Goal: Transaction & Acquisition: Purchase product/service

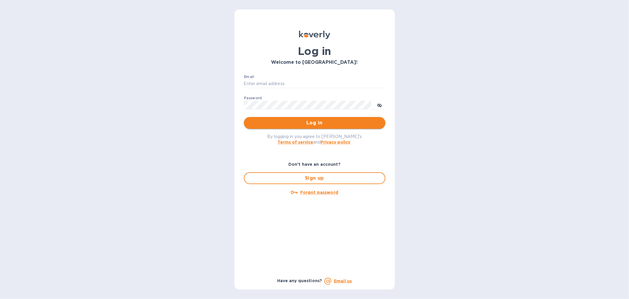
type input "[EMAIL_ADDRESS][DOMAIN_NAME]"
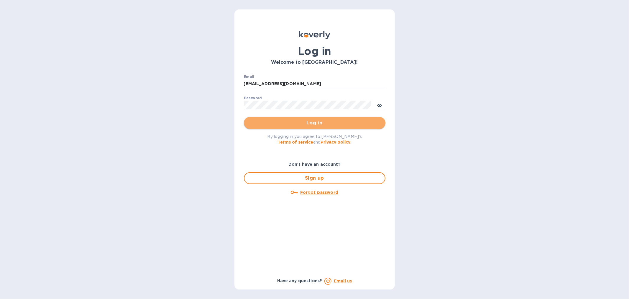
click at [319, 123] on span "Log in" at bounding box center [315, 122] width 132 height 7
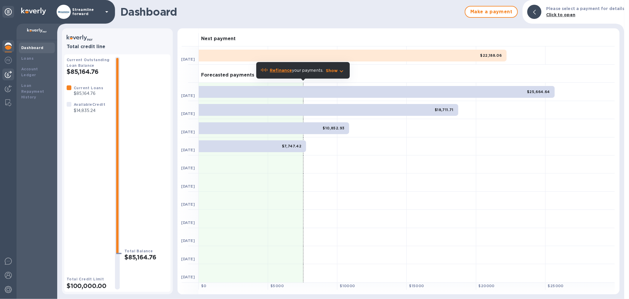
click at [8, 72] on img at bounding box center [8, 74] width 7 height 7
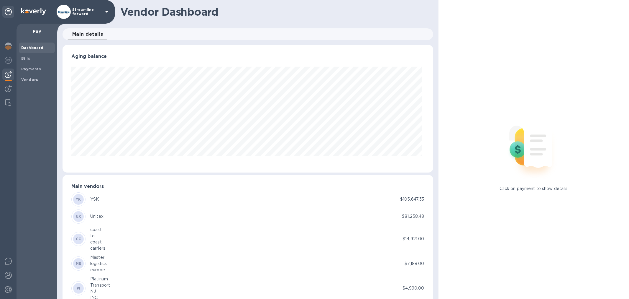
scroll to position [127, 368]
click at [31, 78] on b "Vendors" at bounding box center [29, 79] width 17 height 4
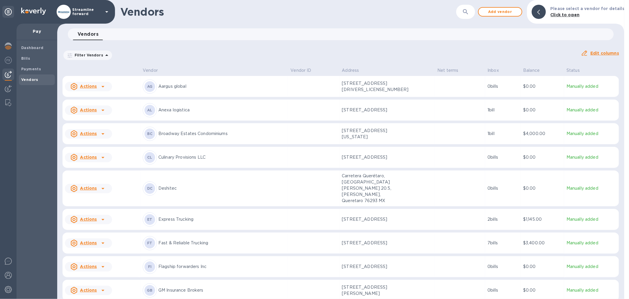
click at [235, 45] on div "Filter Vendors Auto pay: All Edit columns" at bounding box center [340, 52] width 561 height 21
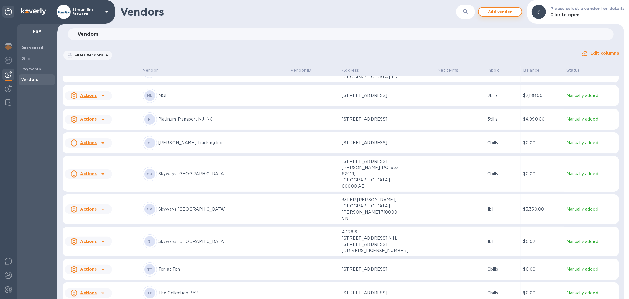
scroll to position [124, 0]
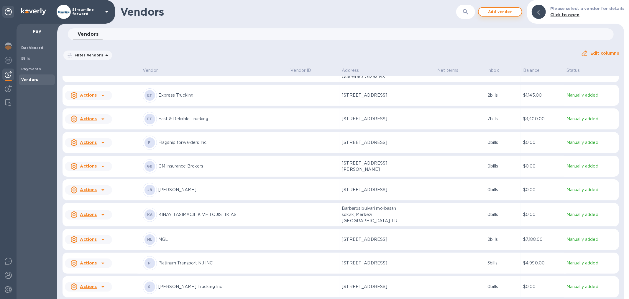
click at [504, 13] on span "Add vendor" at bounding box center [501, 11] width 34 height 7
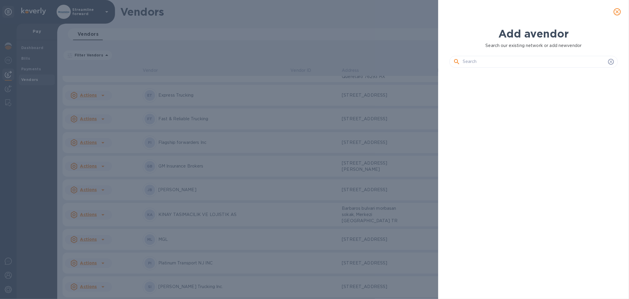
scroll to position [206, 171]
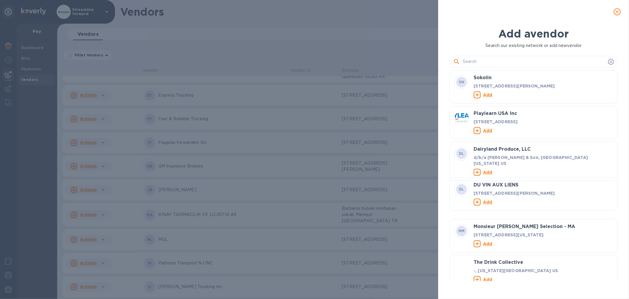
click at [489, 60] on input "text" at bounding box center [534, 61] width 143 height 9
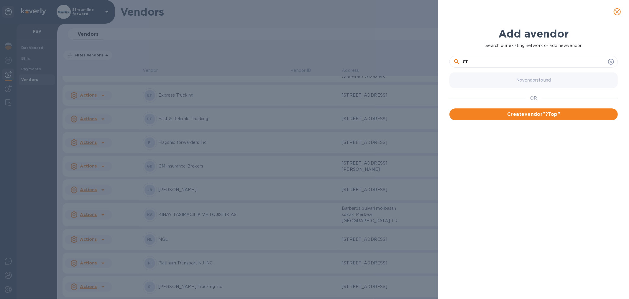
type input "?"
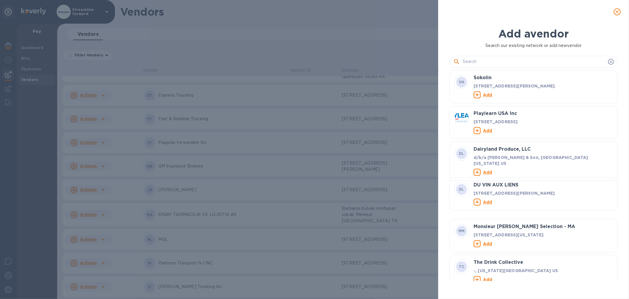
click at [499, 61] on input "text" at bounding box center [534, 61] width 143 height 9
paste input "SHENZHEN TOPASIA SUPPLY CHAIN CO.,LTD"
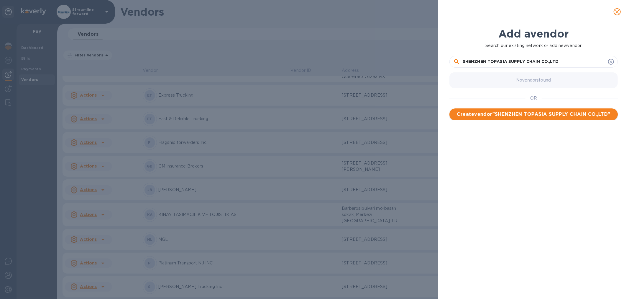
type input "SHENZHEN TOPASIA SUPPLY CHAIN CO.,LTD"
click at [528, 113] on span "Create vendor " SHENZHEN TOPASIA SUPPLY CHAIN CO.,LTD "" at bounding box center [533, 114] width 159 height 7
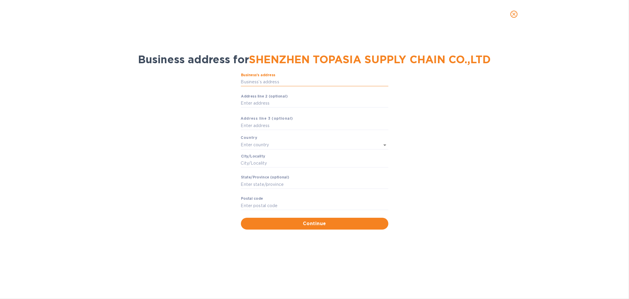
click at [281, 79] on input "Business’s аddress" at bounding box center [315, 82] width 148 height 9
click at [265, 82] on input "Business’s аddress" at bounding box center [315, 82] width 148 height 9
paste input "[STREET_ADDRESS]"
type input "[STREET_ADDRESS]"
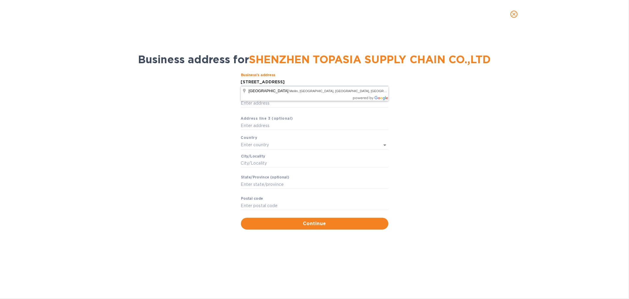
scroll to position [0, 0]
click at [471, 131] on div "Business’s аddress [STREET_ADDRESS] ​ Аddress line 2 (optional) ​ Аddress line …" at bounding box center [315, 150] width 614 height 163
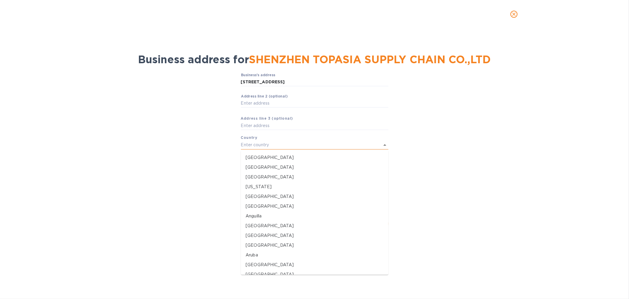
click at [273, 143] on input "text" at bounding box center [306, 144] width 131 height 9
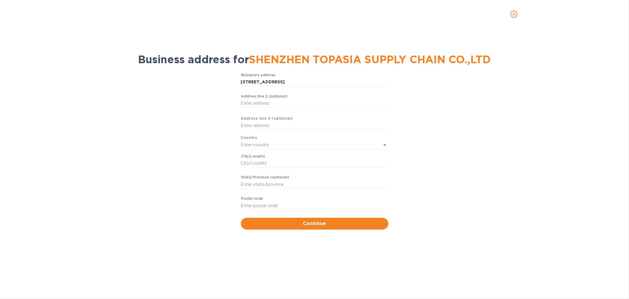
click at [134, 170] on div "Business’s аddress [STREET_ADDRESS] ​ Аddress line 2 (optional) ​ Аddress line …" at bounding box center [315, 150] width 614 height 163
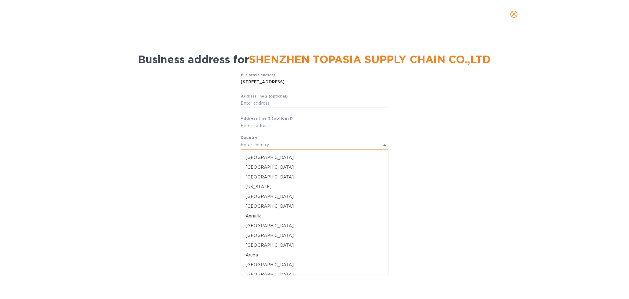
click at [268, 145] on input "text" at bounding box center [306, 144] width 131 height 9
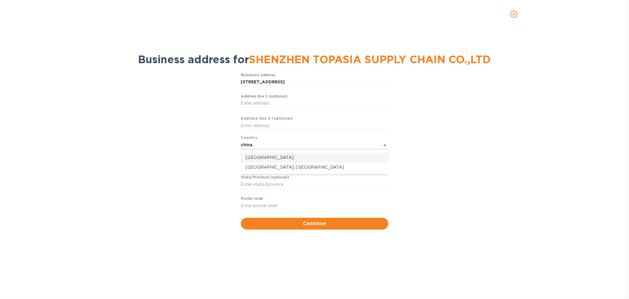
click at [258, 153] on li "[GEOGRAPHIC_DATA]" at bounding box center [315, 158] width 148 height 10
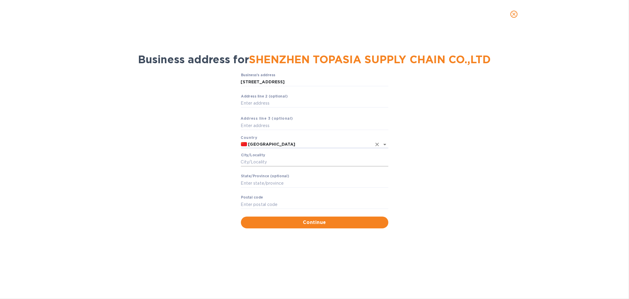
type input "[GEOGRAPHIC_DATA]"
click at [306, 160] on input "Сity/Locаlity" at bounding box center [315, 162] width 148 height 9
type input "[GEOGRAPHIC_DATA]"
click at [130, 151] on div "Business’s аddress [STREET_ADDRESS] ​ Аddress line 2 (optional) ​ Аddress line …" at bounding box center [315, 150] width 614 height 162
click at [379, 80] on input "[STREET_ADDRESS]" at bounding box center [315, 82] width 148 height 9
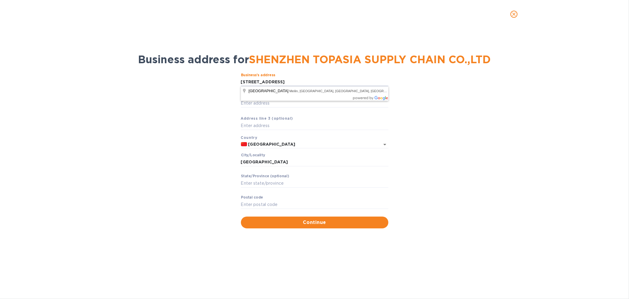
scroll to position [0, 82]
drag, startPoint x: 311, startPoint y: 82, endPoint x: 343, endPoint y: 81, distance: 32.8
click at [343, 81] on input "[STREET_ADDRESS]" at bounding box center [315, 82] width 148 height 9
drag, startPoint x: 343, startPoint y: 81, endPoint x: 310, endPoint y: 80, distance: 33.1
click at [310, 80] on input "[STREET_ADDRESS]" at bounding box center [315, 82] width 148 height 9
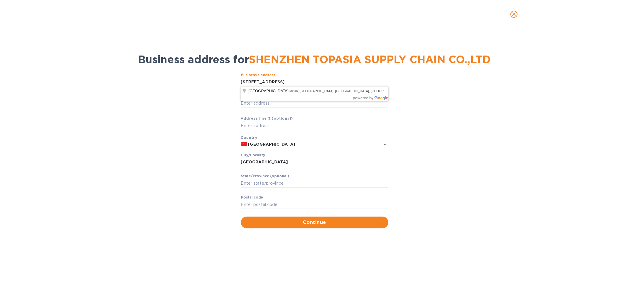
scroll to position [0, 64]
drag, startPoint x: 375, startPoint y: 80, endPoint x: 405, endPoint y: 83, distance: 30.3
click at [405, 82] on div "Business’s аddress [STREET_ADDRESS] ​ Аddress line 2 (optional) ​ Аddress line …" at bounding box center [315, 150] width 614 height 162
type input "[STREET_ADDRESS]"
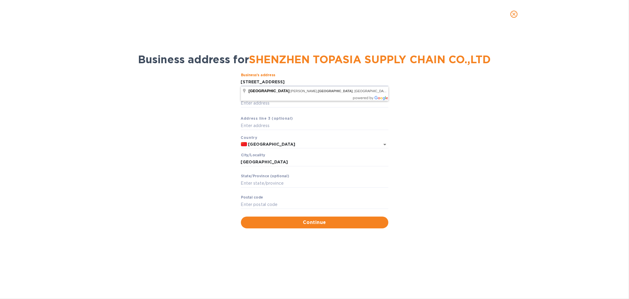
scroll to position [0, 0]
drag, startPoint x: 489, startPoint y: 182, endPoint x: 487, endPoint y: 186, distance: 4.6
click at [489, 182] on div "Business’s аddress [STREET_ADDRESS] ​ Аddress line 2 (optional) ​ Аddress line …" at bounding box center [315, 150] width 614 height 162
click at [271, 186] on input "Stаte/Province (optional)" at bounding box center [315, 182] width 148 height 9
click at [283, 183] on input "Stаte/Province (optional)" at bounding box center [315, 182] width 148 height 9
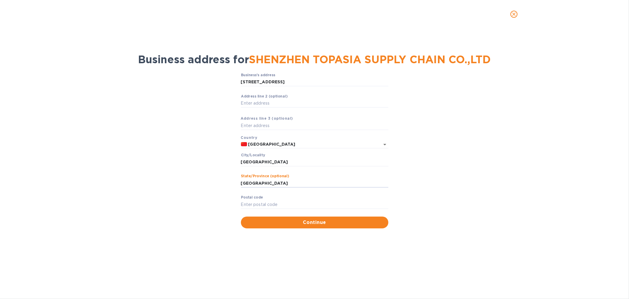
type input "[GEOGRAPHIC_DATA]"
click at [190, 189] on div "Business’s аddress [STREET_ADDRESS] ​ Аddress line 2 (optional) ​ Аddress line …" at bounding box center [315, 150] width 614 height 162
click at [255, 179] on input "[GEOGRAPHIC_DATA]" at bounding box center [315, 182] width 148 height 9
click at [255, 180] on input "[GEOGRAPHIC_DATA]" at bounding box center [315, 182] width 148 height 9
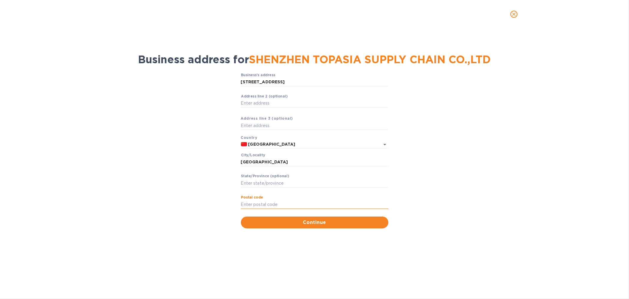
click at [272, 206] on input "Pоstal cоde" at bounding box center [315, 204] width 148 height 9
click at [263, 183] on input "Stаte/Province (optional)" at bounding box center [315, 182] width 148 height 9
click at [260, 201] on input "Pоstal cоde" at bounding box center [315, 204] width 148 height 9
type input "518000"
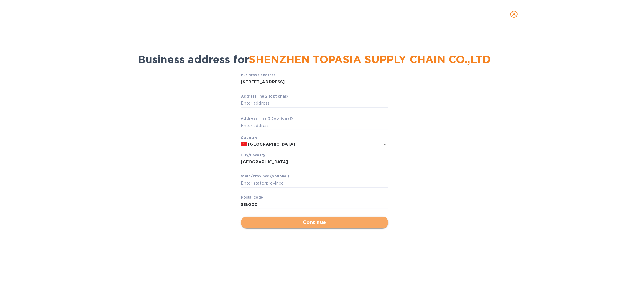
click at [319, 222] on span "Continue" at bounding box center [315, 222] width 138 height 7
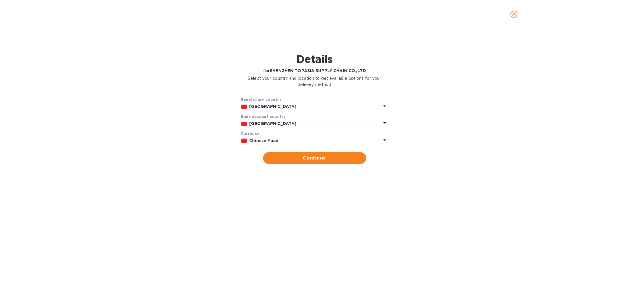
click at [284, 142] on p "Chinese Yuan" at bounding box center [316, 140] width 132 height 6
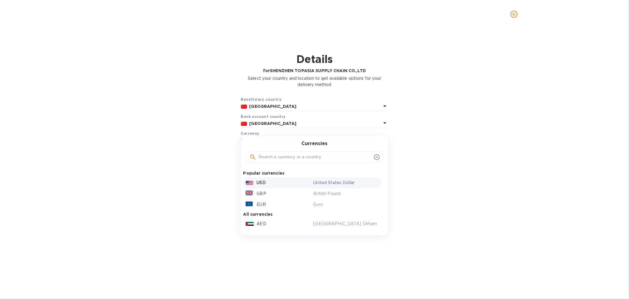
click at [272, 179] on div "USD" at bounding box center [279, 182] width 68 height 9
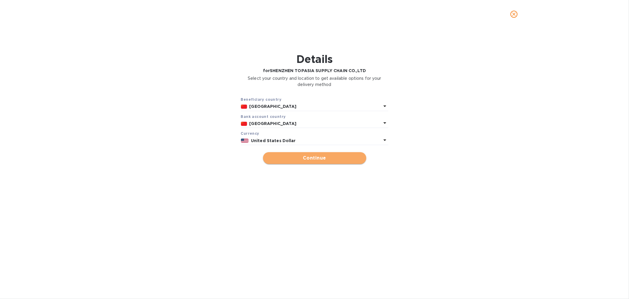
click at [285, 159] on span "Continue" at bounding box center [315, 157] width 94 height 7
type input "SHENZHEN TOPASIA SUPPLY CHAIN CO.,LTD"
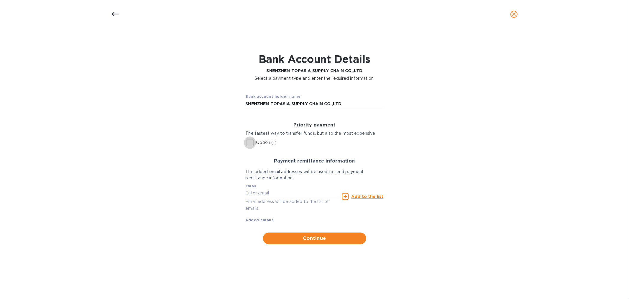
click at [250, 142] on input "Option (1)" at bounding box center [250, 142] width 12 height 12
checkbox input "true"
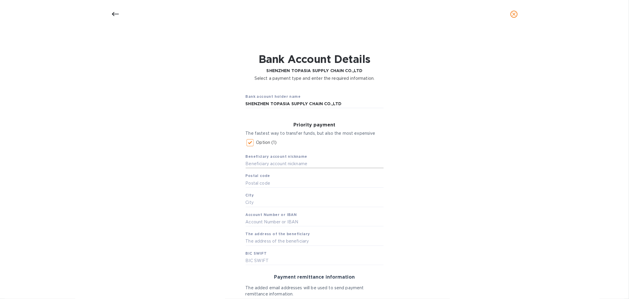
scroll to position [33, 0]
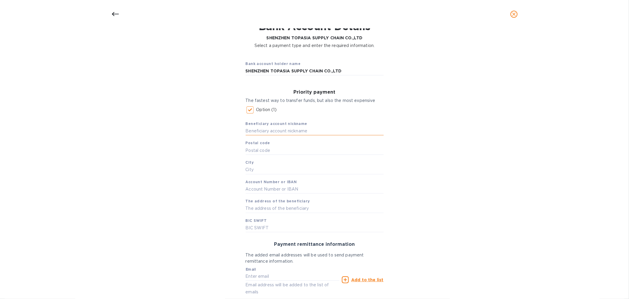
click at [285, 130] on input "text" at bounding box center [315, 131] width 138 height 9
click at [266, 131] on input "Top" at bounding box center [315, 131] width 138 height 9
type input "TopAsia"
click at [259, 151] on input "text" at bounding box center [315, 150] width 138 height 9
click at [268, 150] on input "text" at bounding box center [315, 150] width 138 height 9
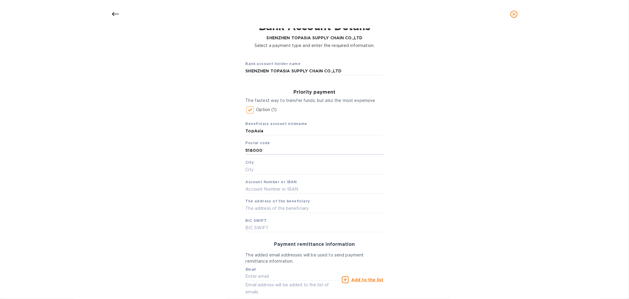
type input "518000"
click at [446, 184] on div "Bank account holder name SHENZHEN TOPASIA SUPPLY CHAIN CO.,LTD Priority payment…" at bounding box center [315, 191] width 614 height 278
click at [251, 168] on input "text" at bounding box center [315, 169] width 138 height 9
click at [254, 167] on input "text" at bounding box center [315, 169] width 138 height 9
click at [257, 171] on input "text" at bounding box center [315, 169] width 138 height 9
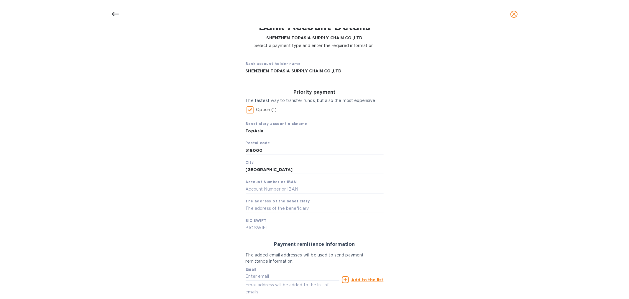
type input "[GEOGRAPHIC_DATA]"
click at [282, 190] on input "text" at bounding box center [315, 188] width 138 height 9
click at [290, 189] on input "text" at bounding box center [315, 188] width 138 height 9
paste input "86041110000234531"
type input "86041110000234531"
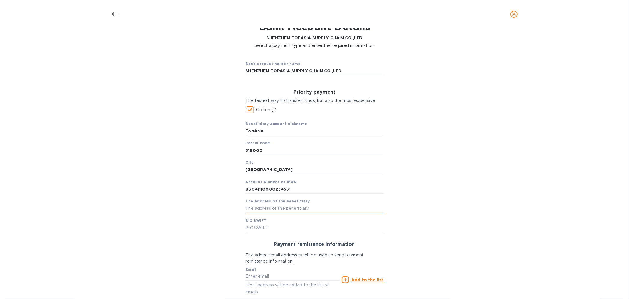
click at [273, 207] on input "text" at bounding box center [315, 208] width 138 height 9
click at [284, 209] on input "text" at bounding box center [315, 208] width 138 height 9
paste input "[STREET_ADDRESS]"
type input "[STREET_ADDRESS]"
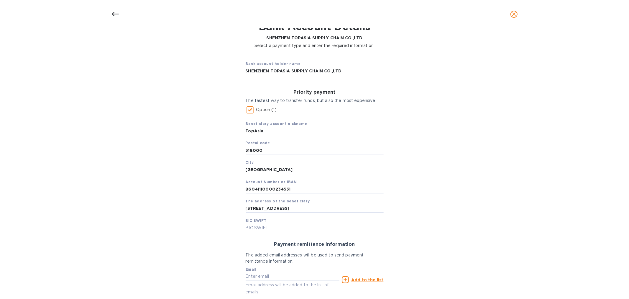
scroll to position [0, 0]
click at [273, 226] on input "text" at bounding box center [315, 227] width 138 height 9
click at [248, 225] on input "text" at bounding box center [315, 227] width 138 height 9
paste input "[SWIFT_CODE]"
type input "[SWIFT_CODE]"
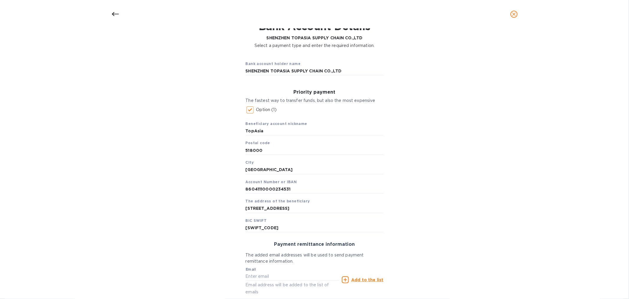
click at [461, 229] on div "Bank account holder name SHENZHEN TOPASIA SUPPLY CHAIN CO.,LTD Priority payment…" at bounding box center [315, 191] width 614 height 278
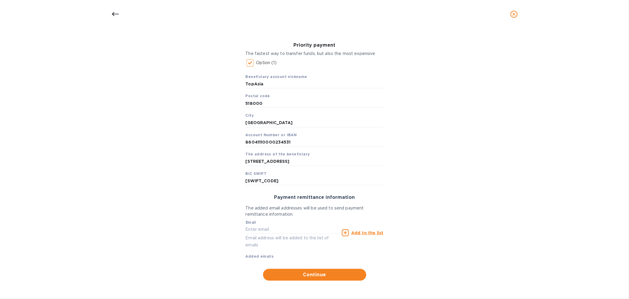
scroll to position [80, 0]
click at [273, 228] on input "text" at bounding box center [293, 229] width 94 height 9
paste input "[EMAIL_ADDRESS][DOMAIN_NAME]"
type input "[EMAIL_ADDRESS][DOMAIN_NAME]"
click at [368, 232] on u "Add to the list" at bounding box center [367, 232] width 32 height 5
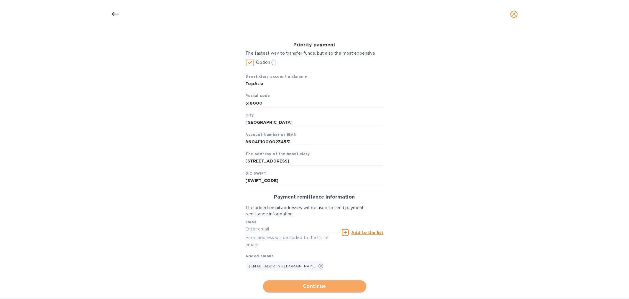
click at [312, 285] on span "Continue" at bounding box center [315, 285] width 94 height 7
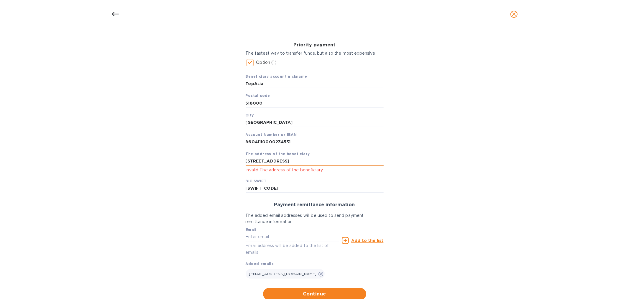
click at [308, 161] on input "[STREET_ADDRESS]" at bounding box center [315, 161] width 138 height 9
drag, startPoint x: 322, startPoint y: 162, endPoint x: 290, endPoint y: 158, distance: 32.7
click at [290, 158] on input "[STREET_ADDRESS]" at bounding box center [315, 161] width 138 height 9
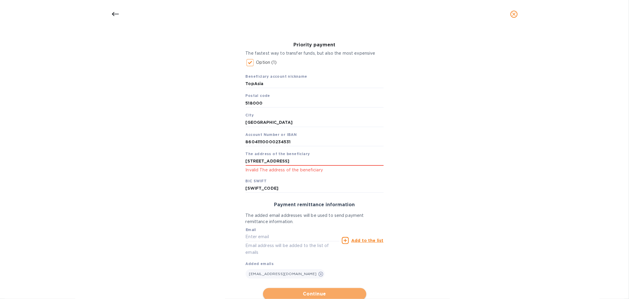
click at [305, 290] on button "Continue" at bounding box center [314, 294] width 103 height 12
click at [264, 162] on input "[STREET_ADDRESS]" at bounding box center [315, 161] width 138 height 9
drag, startPoint x: 253, startPoint y: 162, endPoint x: 232, endPoint y: 161, distance: 20.1
click at [232, 161] on div "Bank account holder name SHENZHEN TOPASIA SUPPLY CHAIN CO.,LTD Priority payment…" at bounding box center [315, 154] width 614 height 298
click at [323, 291] on span "Continue" at bounding box center [315, 293] width 94 height 7
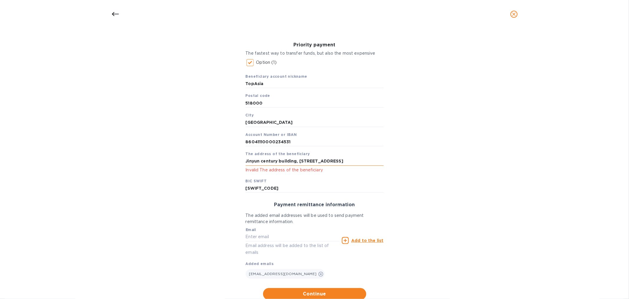
click at [377, 159] on input "Jinyun century building, [STREET_ADDRESS]" at bounding box center [315, 161] width 138 height 9
click at [256, 161] on input "Jinyun century building, [STREET_ADDRESS]" at bounding box center [315, 161] width 138 height 9
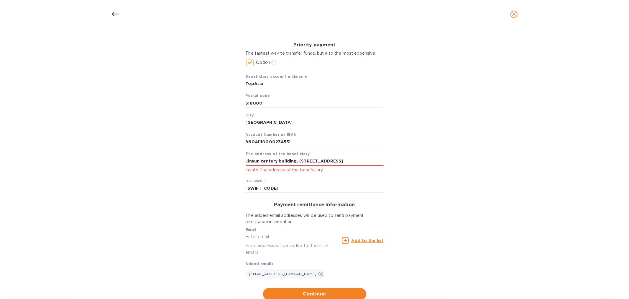
click at [304, 293] on span "Continue" at bounding box center [315, 293] width 94 height 7
click at [380, 160] on input "Jinyun century building, [STREET_ADDRESS]" at bounding box center [315, 161] width 138 height 9
type input "[GEOGRAPHIC_DATA][STREET_ADDRESS][GEOGRAPHIC_DATA]"
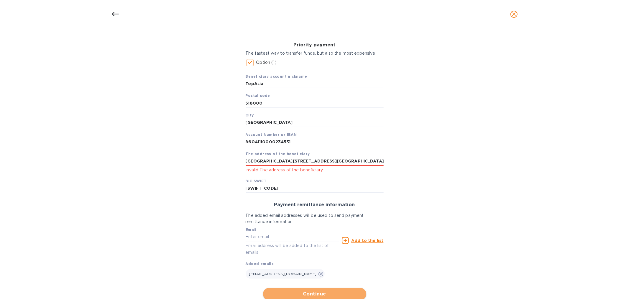
click at [299, 294] on span "Continue" at bounding box center [315, 293] width 94 height 7
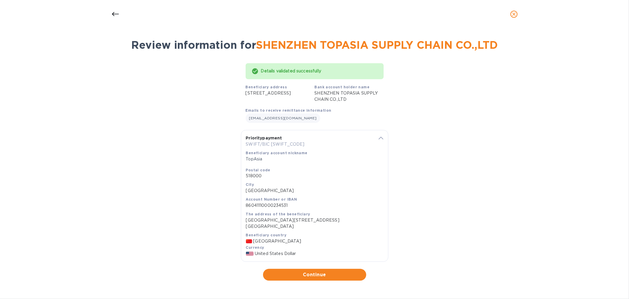
scroll to position [36, 0]
click at [318, 117] on div "[EMAIL_ADDRESS][DOMAIN_NAME]" at bounding box center [315, 118] width 140 height 12
click at [328, 278] on button "Continue" at bounding box center [314, 274] width 103 height 12
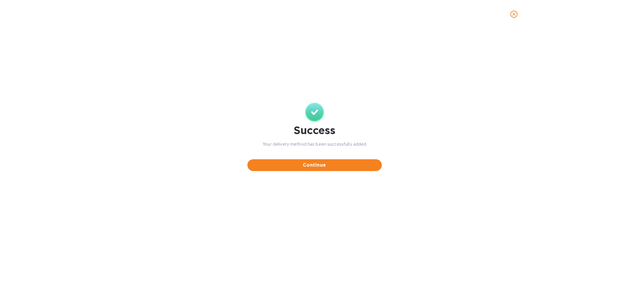
scroll to position [0, 0]
click at [314, 166] on span "Continue" at bounding box center [314, 164] width 125 height 7
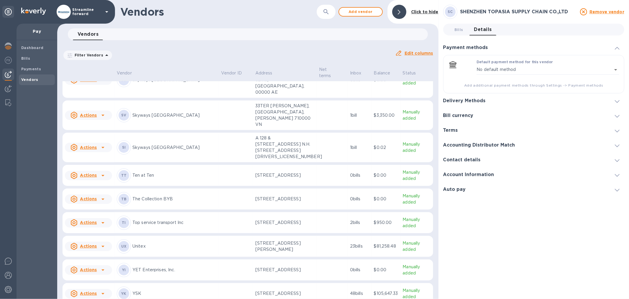
scroll to position [473, 0]
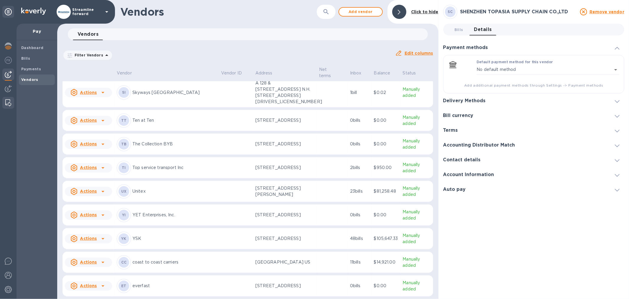
click at [9, 102] on img at bounding box center [8, 102] width 6 height 7
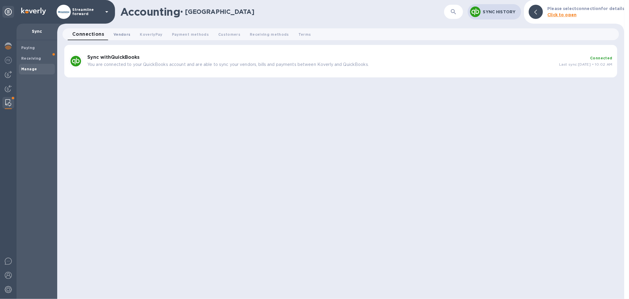
click at [123, 36] on span "Vendors 0" at bounding box center [122, 34] width 17 height 6
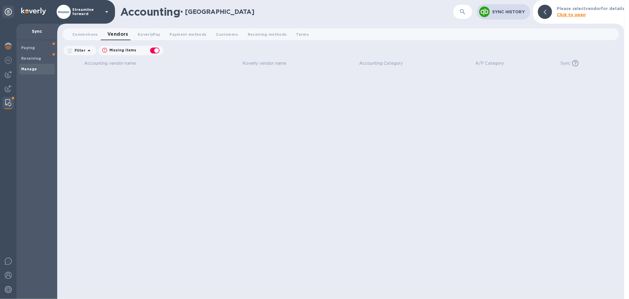
checkbox input "false"
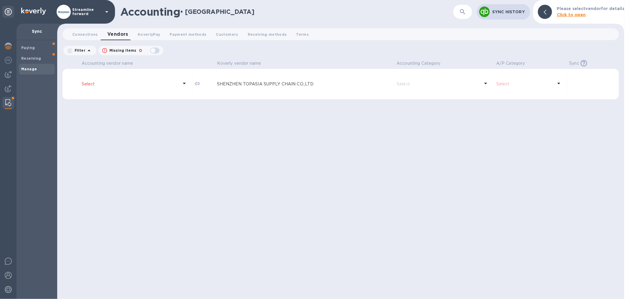
click at [186, 83] on icon at bounding box center [184, 83] width 7 height 7
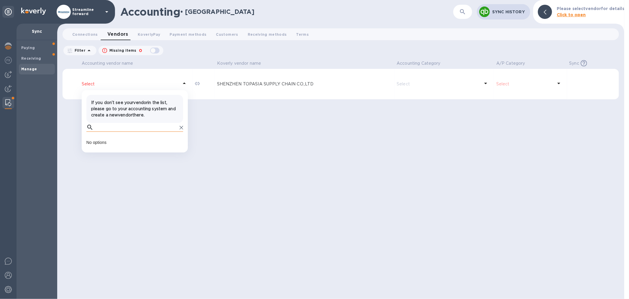
click at [133, 129] on input "text" at bounding box center [137, 127] width 82 height 9
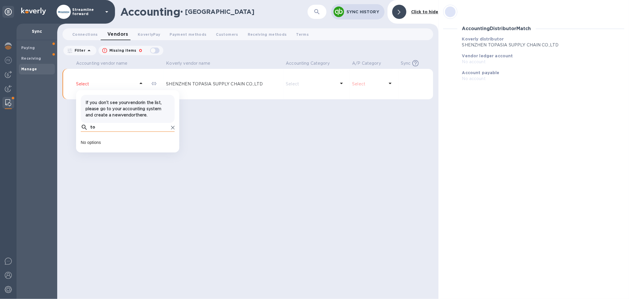
type input "top"
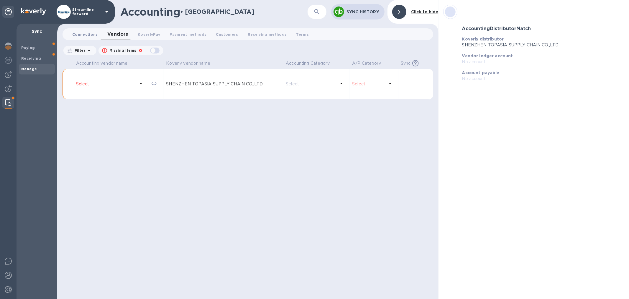
click at [71, 34] on button "Connections 0" at bounding box center [85, 34] width 35 height 12
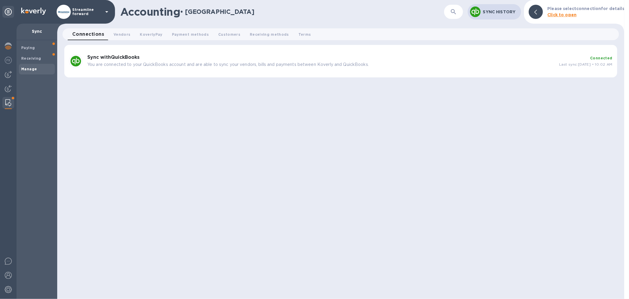
click at [149, 58] on h3 "Sync with QuickBooks" at bounding box center [320, 58] width 467 height 6
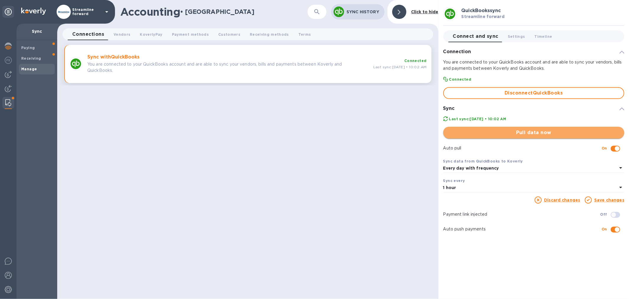
click at [582, 135] on span "Pull data now" at bounding box center [534, 132] width 172 height 7
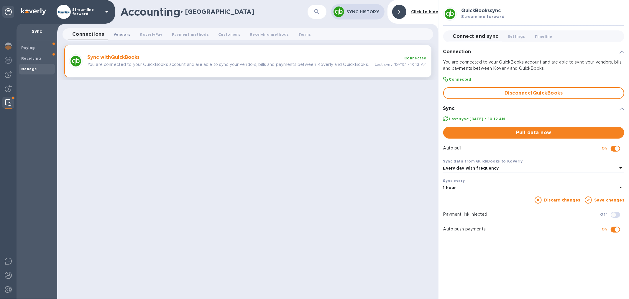
click at [117, 34] on span "Vendors 0" at bounding box center [122, 34] width 17 height 6
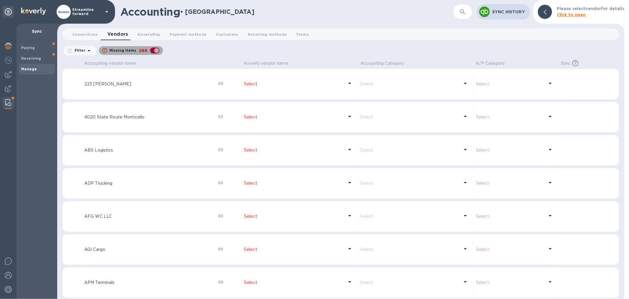
click at [156, 52] on div "button" at bounding box center [155, 50] width 12 height 8
checkbox input "false"
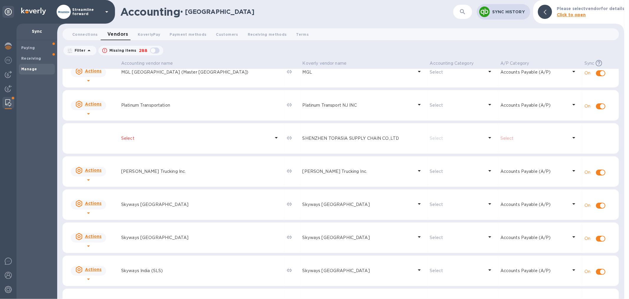
scroll to position [367, 0]
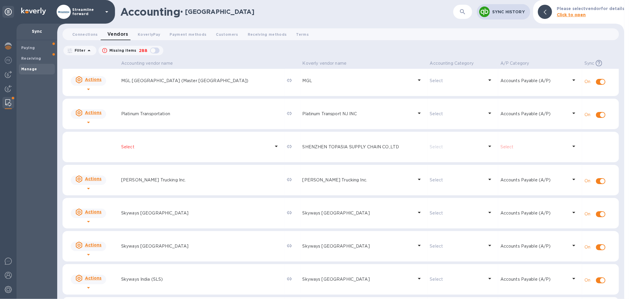
click at [275, 145] on icon at bounding box center [276, 145] width 3 height 1
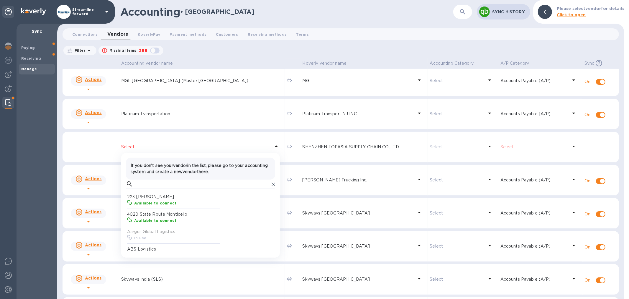
scroll to position [54, 91]
click at [166, 188] on input "text" at bounding box center [202, 183] width 134 height 9
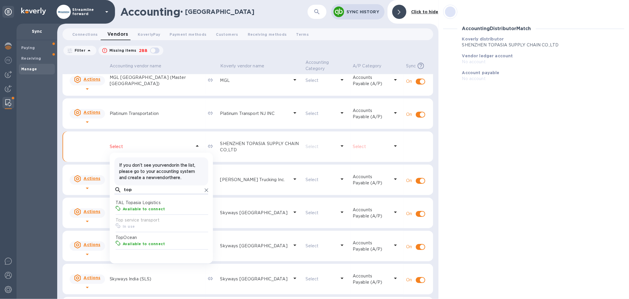
scroll to position [54, 91]
type input "top"
click at [139, 202] on p "TAL Topasia Logistics" at bounding box center [163, 202] width 94 height 6
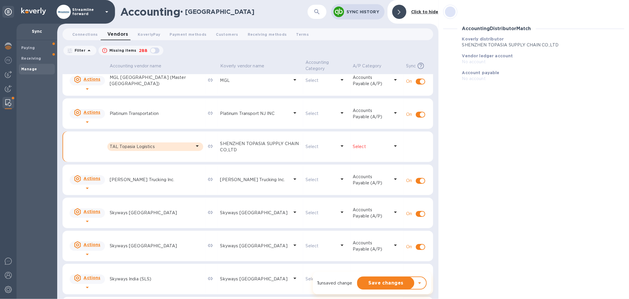
click at [391, 146] on div at bounding box center [395, 146] width 9 height 11
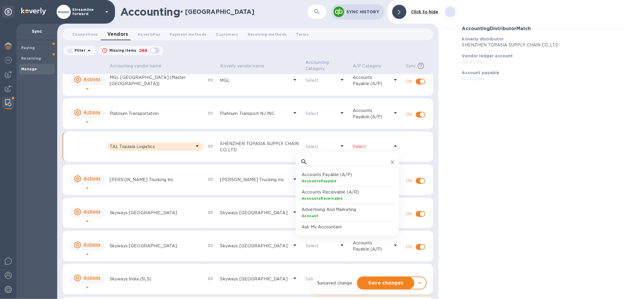
drag, startPoint x: 350, startPoint y: 176, endPoint x: 351, endPoint y: 181, distance: 4.2
click at [350, 176] on p "Accounts Payable (A/P)" at bounding box center [349, 174] width 94 height 6
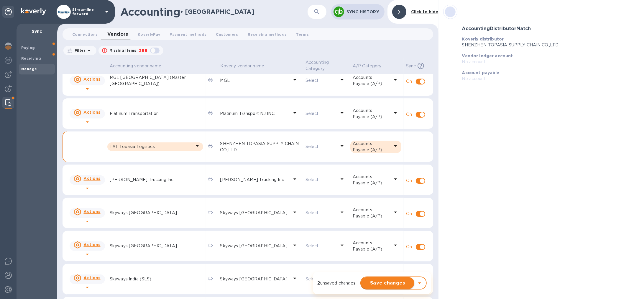
click at [389, 281] on span "Save changes" at bounding box center [388, 282] width 44 height 7
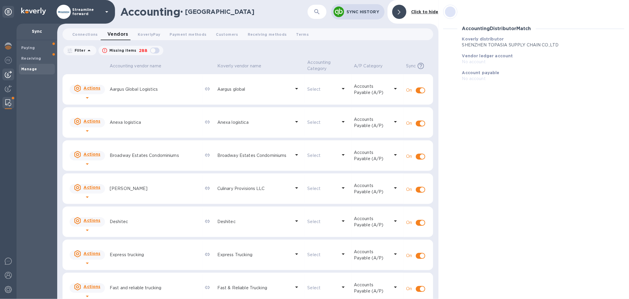
click at [10, 75] on img at bounding box center [8, 74] width 7 height 7
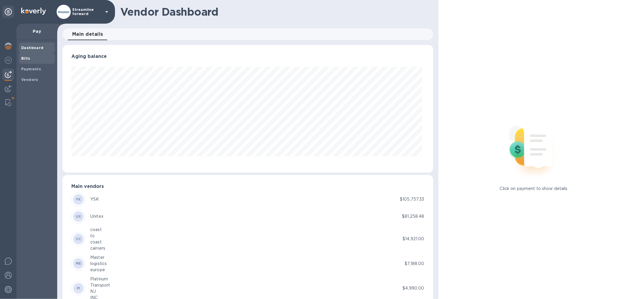
scroll to position [127, 368]
click at [39, 58] on span "Bills" at bounding box center [36, 58] width 31 height 6
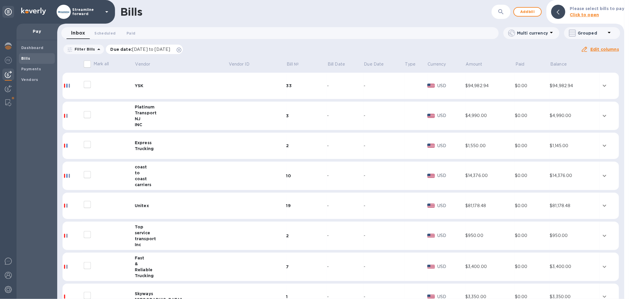
click at [181, 50] on icon at bounding box center [179, 49] width 5 height 5
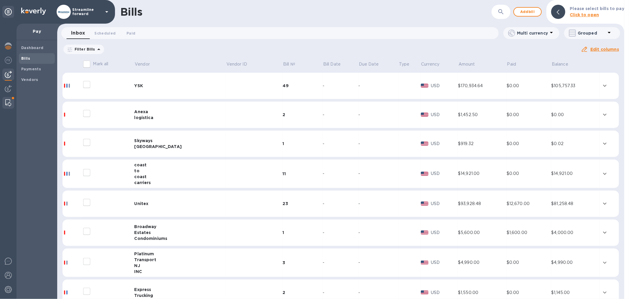
click at [8, 99] on img at bounding box center [8, 102] width 6 height 7
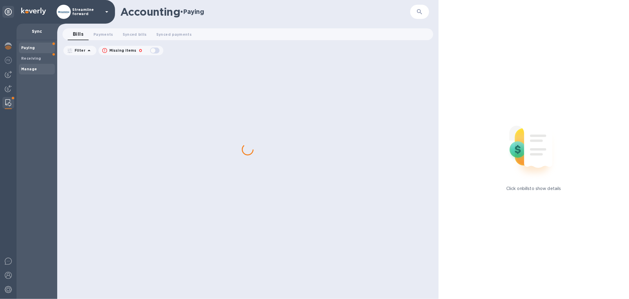
click at [36, 69] on span "Manage" at bounding box center [36, 69] width 31 height 6
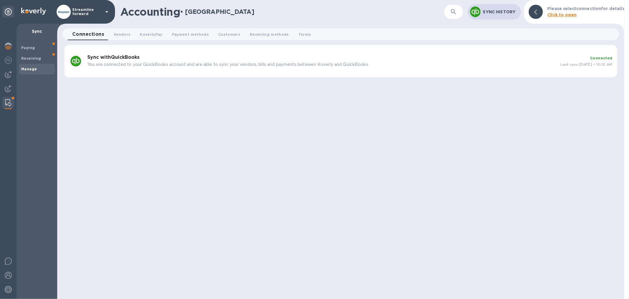
click at [137, 57] on b "Sync with QuickBooks" at bounding box center [113, 57] width 52 height 6
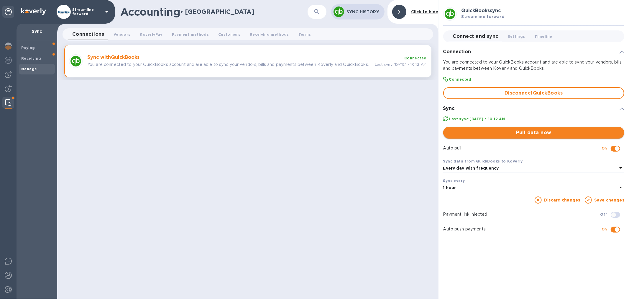
click at [522, 131] on span "Pull data now" at bounding box center [534, 132] width 172 height 7
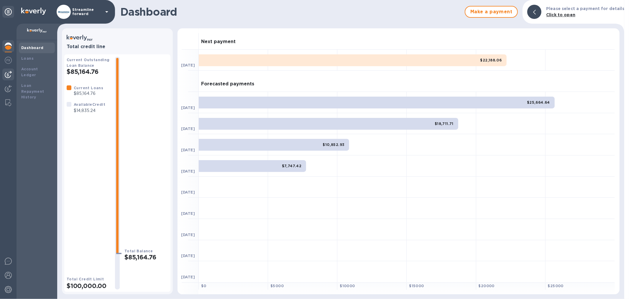
click at [7, 74] on img at bounding box center [8, 74] width 7 height 7
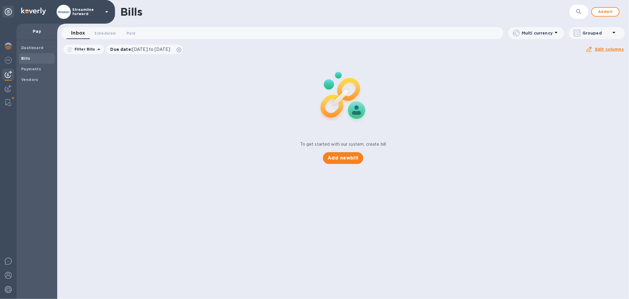
click at [33, 60] on span "Bills" at bounding box center [36, 58] width 31 height 6
click at [35, 81] on b "Vendors" at bounding box center [29, 79] width 17 height 4
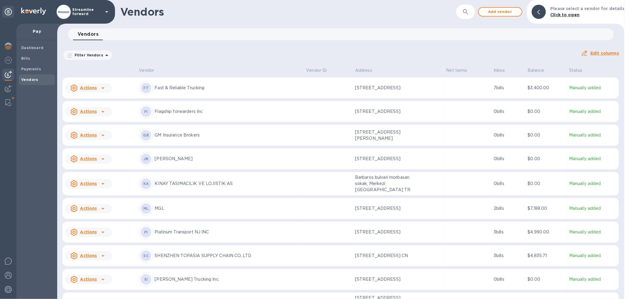
scroll to position [188, 0]
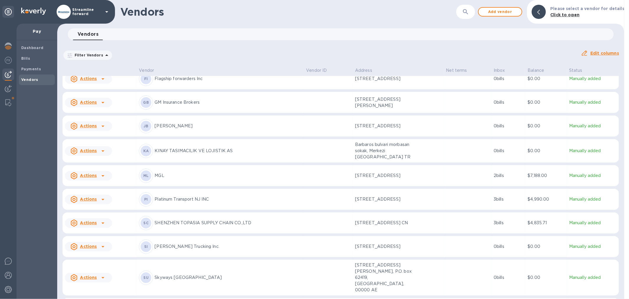
click at [415, 225] on td "[STREET_ADDRESS] CN" at bounding box center [398, 222] width 91 height 21
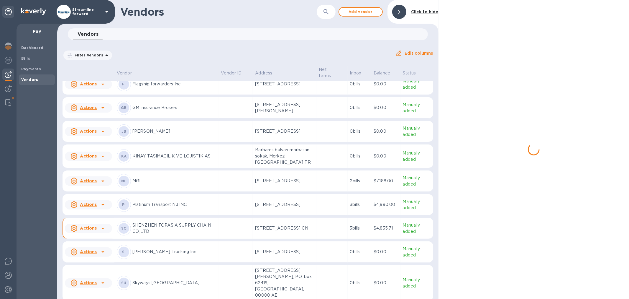
scroll to position [195, 0]
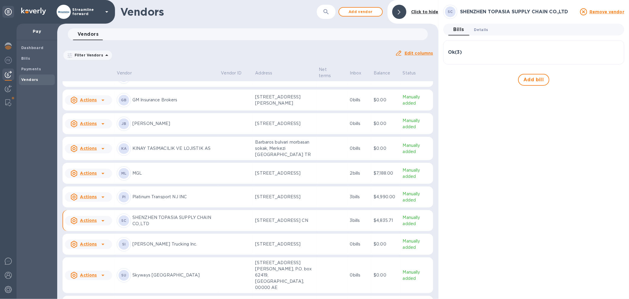
click at [481, 30] on span "Details 0" at bounding box center [481, 30] width 14 height 6
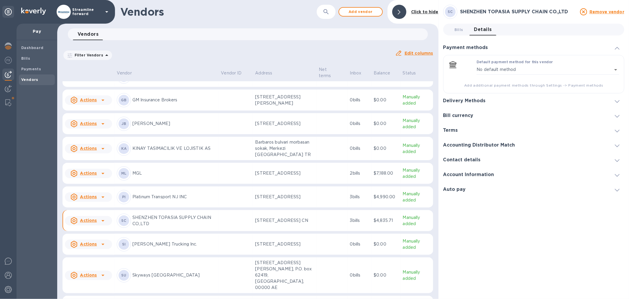
click at [476, 160] on h3 "Contact details" at bounding box center [461, 160] width 37 height 6
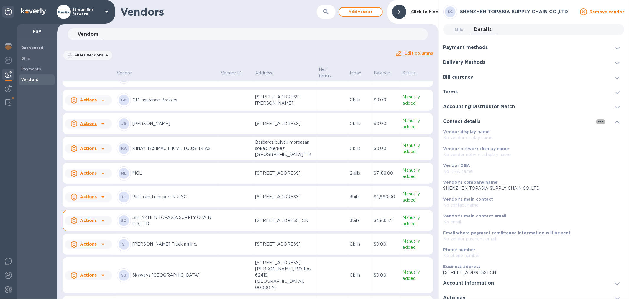
click at [598, 121] on icon "button" at bounding box center [600, 121] width 7 height 7
click at [603, 132] on p "Edit" at bounding box center [605, 134] width 9 height 6
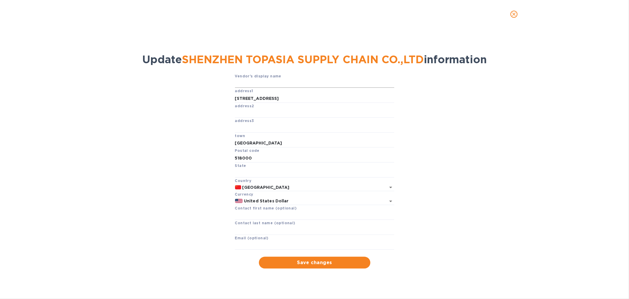
click at [278, 86] on input "text" at bounding box center [314, 83] width 159 height 9
type input "TopAsia"
click at [305, 266] on span "Save changes" at bounding box center [315, 262] width 102 height 7
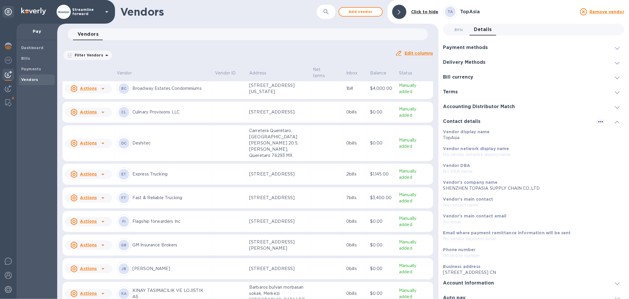
scroll to position [164, 0]
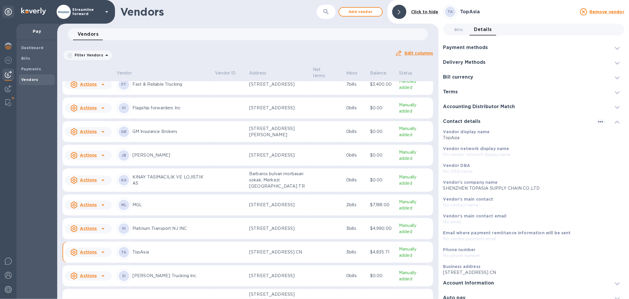
click at [615, 48] on icon at bounding box center [617, 48] width 5 height 3
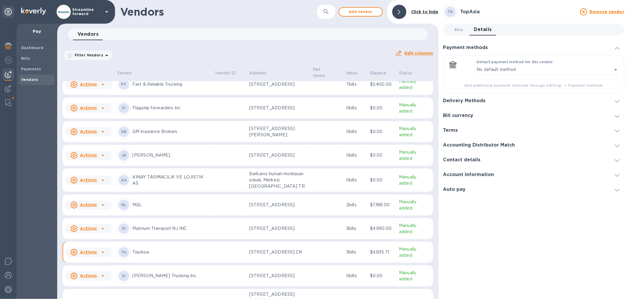
click at [615, 48] on icon at bounding box center [617, 48] width 5 height 3
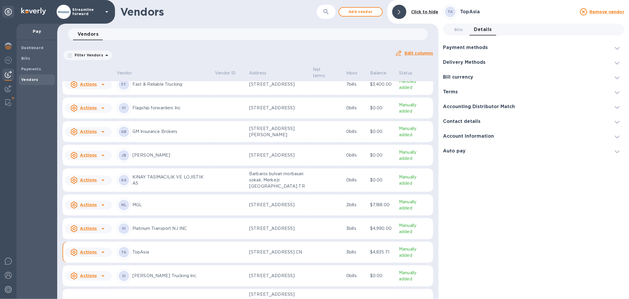
click at [617, 47] on icon at bounding box center [617, 48] width 5 height 3
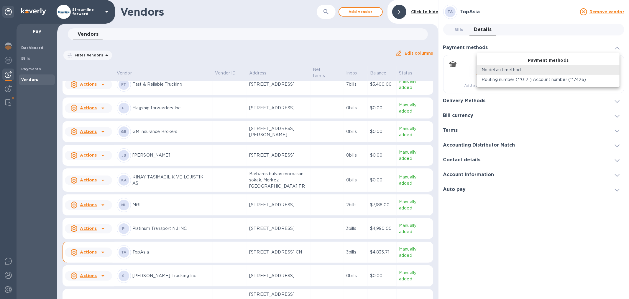
click at [617, 69] on body "Streamline forward Pay Dashboard Bills Payments Vendors Vendors ​ Add vendor Cl…" at bounding box center [314, 149] width 629 height 299
click at [618, 69] on li "No default method" at bounding box center [548, 70] width 143 height 10
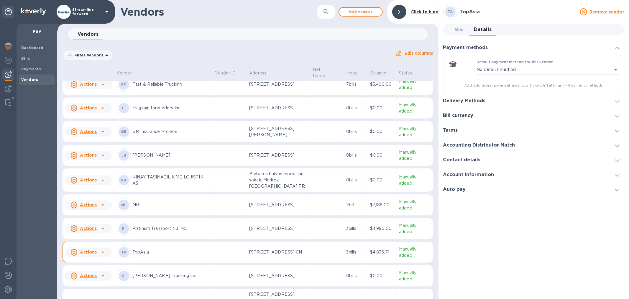
click at [567, 128] on div "Terms" at bounding box center [533, 130] width 181 height 15
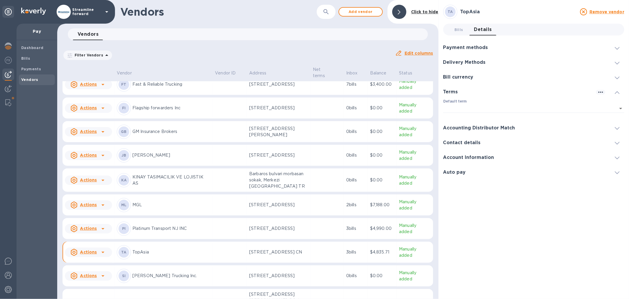
click at [495, 60] on div "Delivery Methods" at bounding box center [533, 62] width 181 height 15
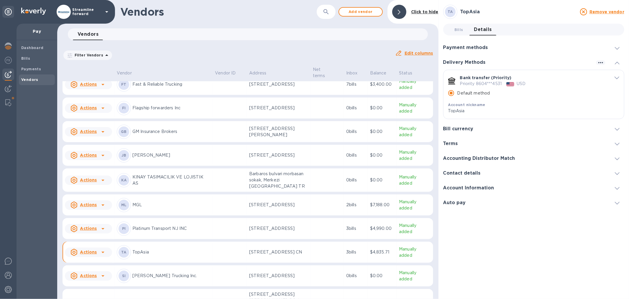
click at [617, 78] on icon "default-method" at bounding box center [617, 77] width 5 height 3
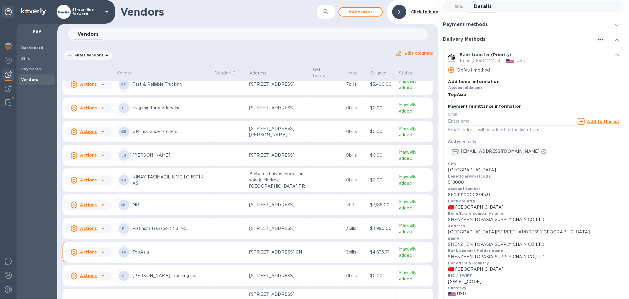
scroll to position [65, 0]
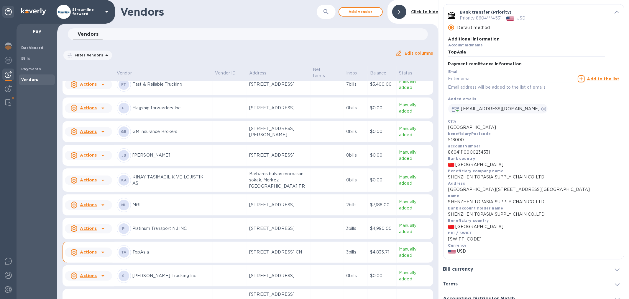
click at [11, 71] on img at bounding box center [8, 74] width 7 height 7
click at [25, 60] on b "Bills" at bounding box center [25, 58] width 9 height 4
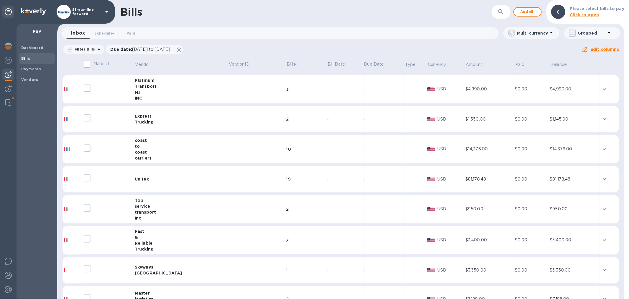
scroll to position [77, 0]
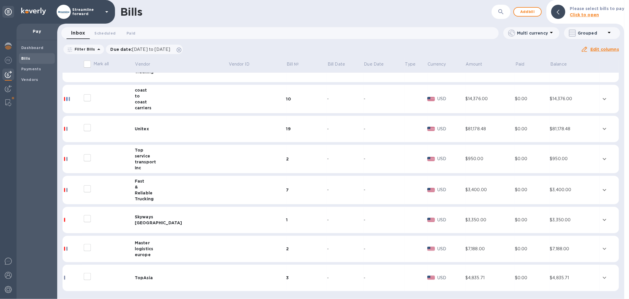
click at [119, 276] on div at bounding box center [105, 276] width 47 height 15
click at [71, 276] on div at bounding box center [72, 277] width 17 height 4
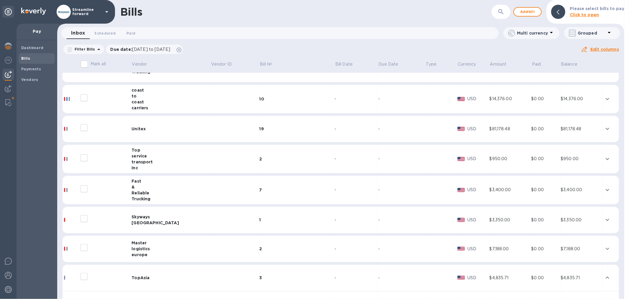
scroll to position [204, 0]
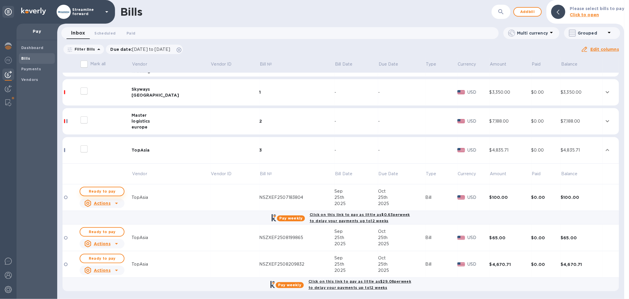
click at [90, 191] on span "Ready to pay" at bounding box center [102, 191] width 34 height 7
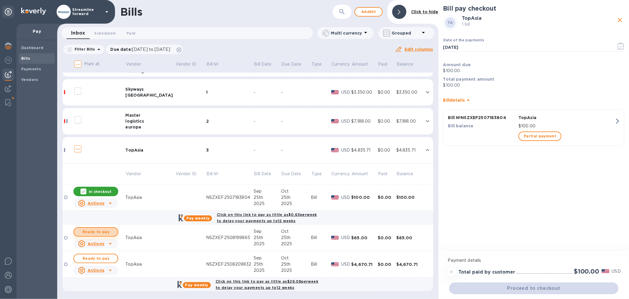
click at [94, 234] on span "Ready to pay" at bounding box center [96, 231] width 34 height 7
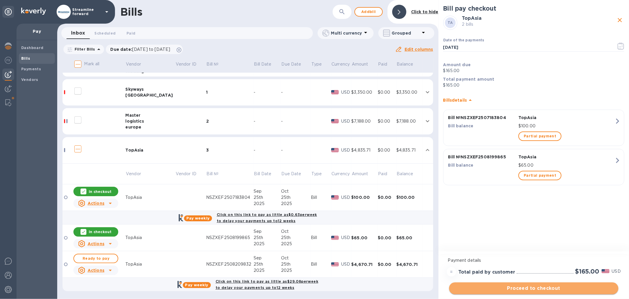
click at [514, 285] on span "Proceed to checkout" at bounding box center [534, 287] width 160 height 7
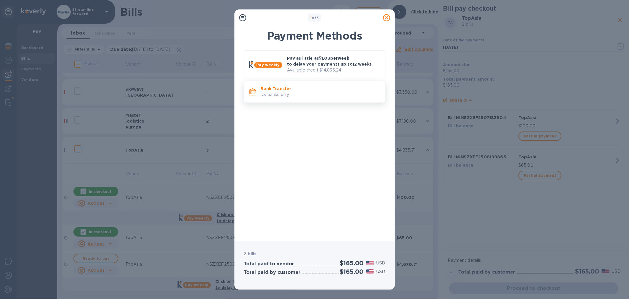
click at [299, 90] on p "Bank Transfer" at bounding box center [321, 89] width 120 height 6
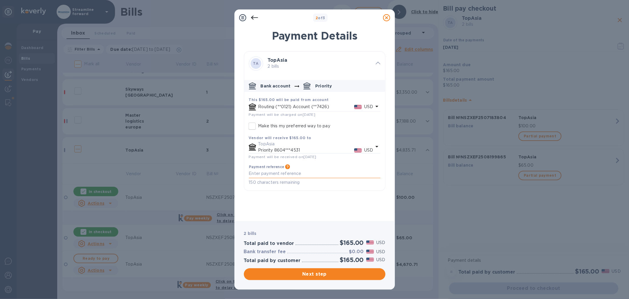
click at [292, 173] on textarea "default-method" at bounding box center [315, 173] width 132 height 5
click at [301, 177] on div "x" at bounding box center [315, 173] width 132 height 9
paste textarea "NSZXEF2508199865"
drag, startPoint x: 313, startPoint y: 181, endPoint x: 315, endPoint y: 178, distance: 3.6
click at [314, 179] on p "134 characters remaining" at bounding box center [315, 182] width 132 height 7
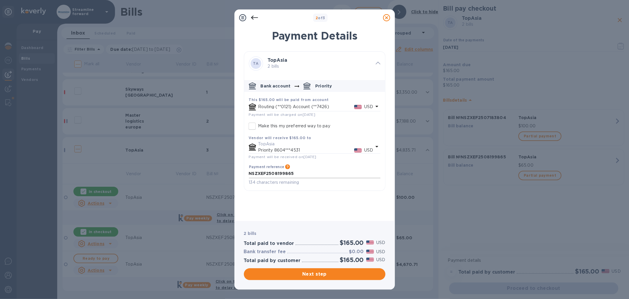
click at [315, 178] on div "NSZXEF2508199865 x" at bounding box center [315, 173] width 132 height 9
paste textarea "NSZXEF2507183804"
type textarea "NSZXEF2508199865; NSZXEF2507183804"
click at [324, 275] on span "Next step" at bounding box center [315, 273] width 132 height 7
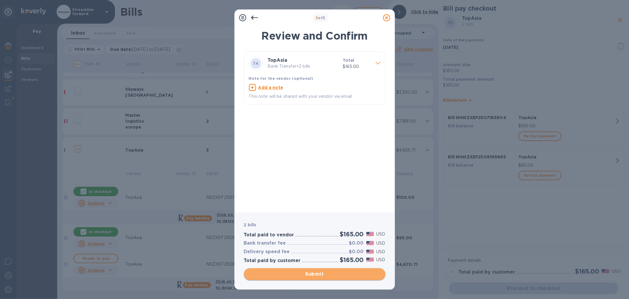
click at [334, 272] on span "Submit" at bounding box center [315, 273] width 132 height 7
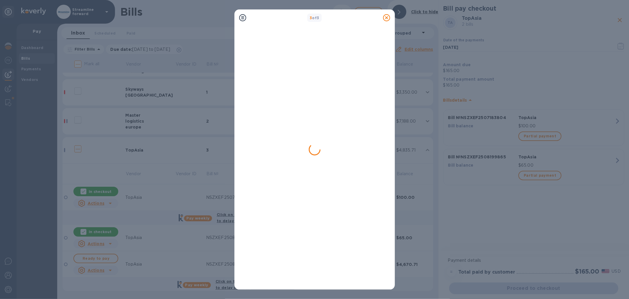
scroll to position [0, 0]
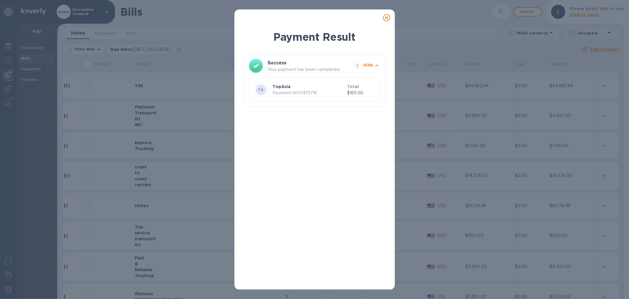
click at [387, 17] on icon at bounding box center [386, 17] width 7 height 7
